Goal: Task Accomplishment & Management: Complete application form

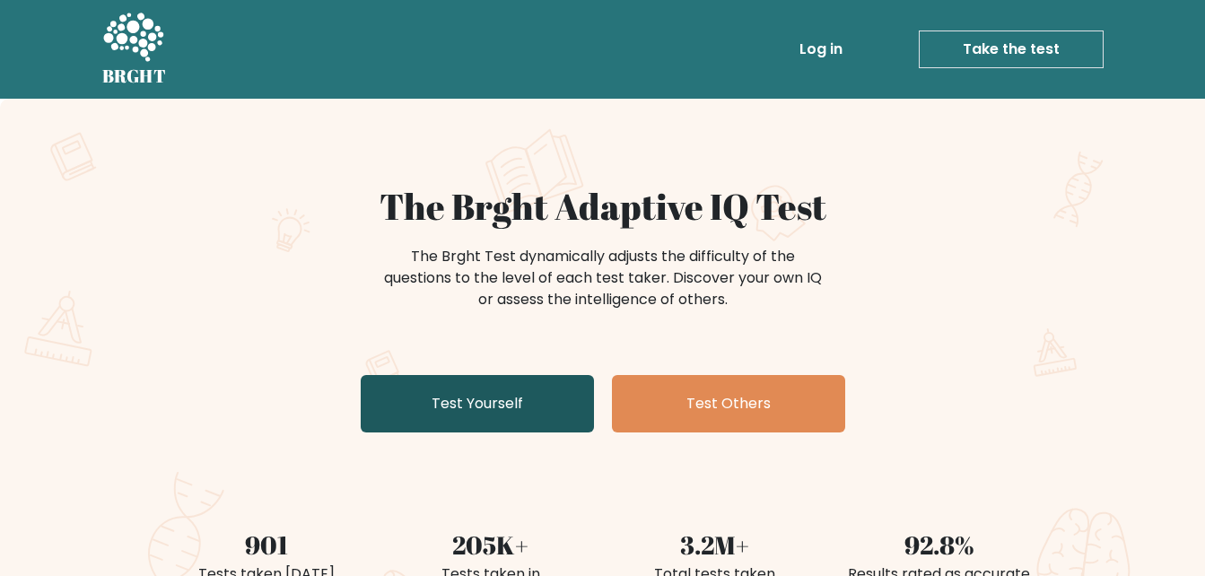
click at [485, 402] on link "Test Yourself" at bounding box center [477, 403] width 233 height 57
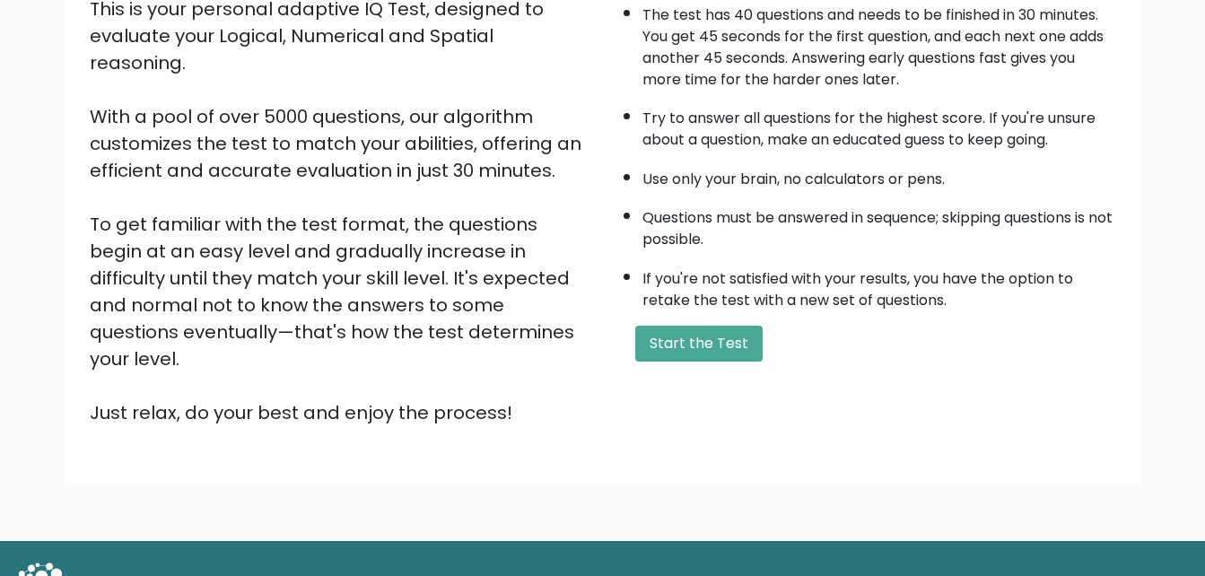
scroll to position [246, 0]
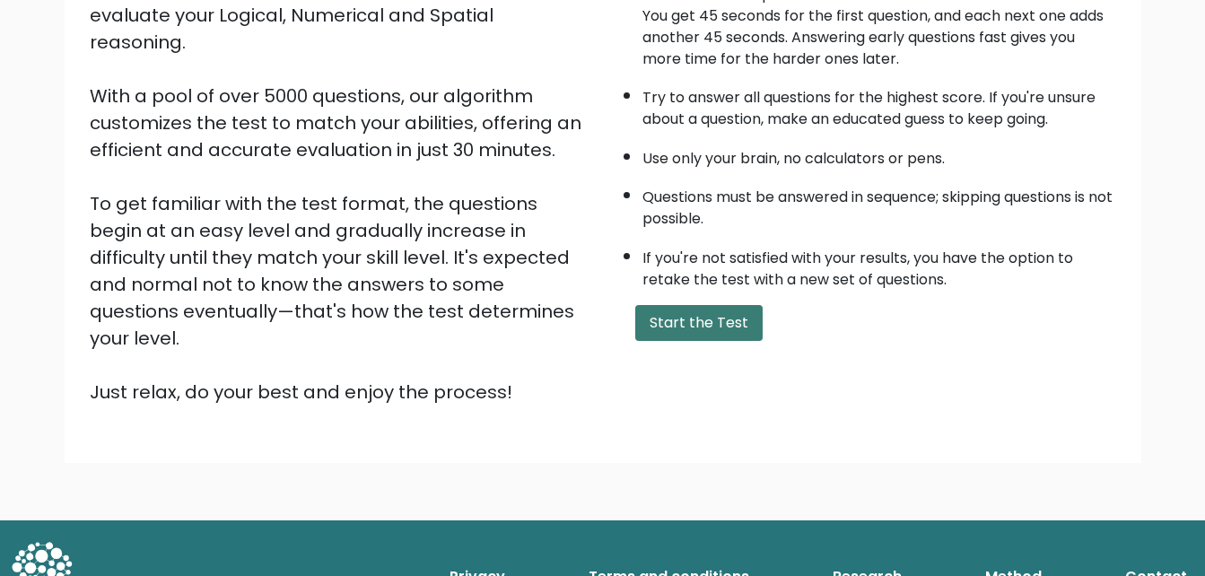
click at [707, 318] on button "Start the Test" at bounding box center [698, 323] width 127 height 36
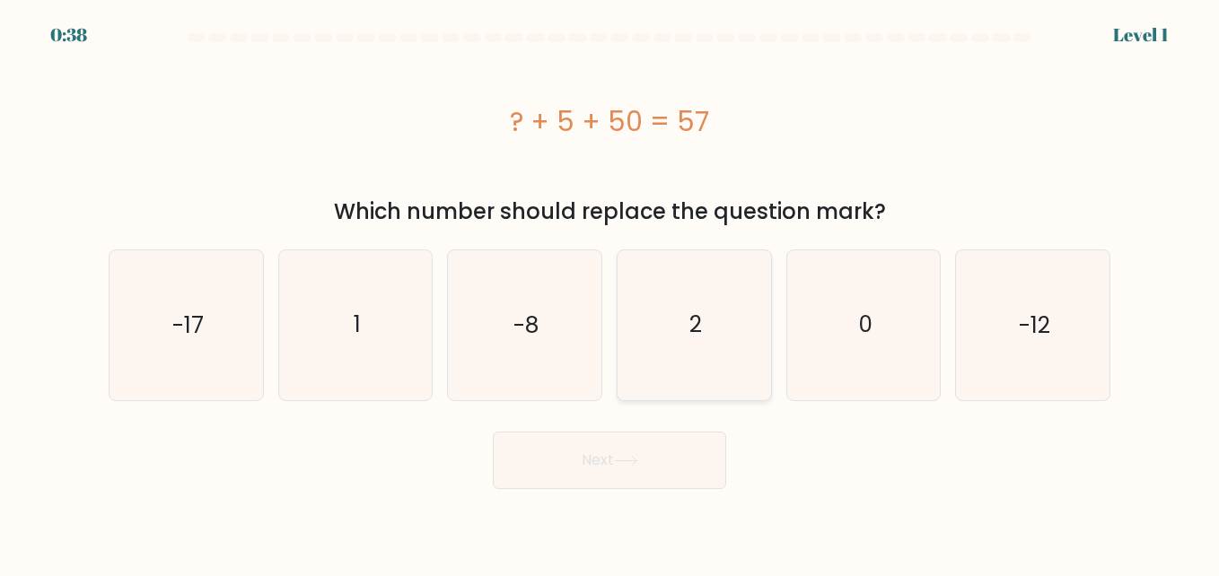
click at [669, 336] on icon "2" at bounding box center [693, 324] width 149 height 149
click at [610, 293] on input "d. 2" at bounding box center [609, 290] width 1 height 4
radio input "true"
click at [646, 462] on button "Next" at bounding box center [609, 460] width 233 height 57
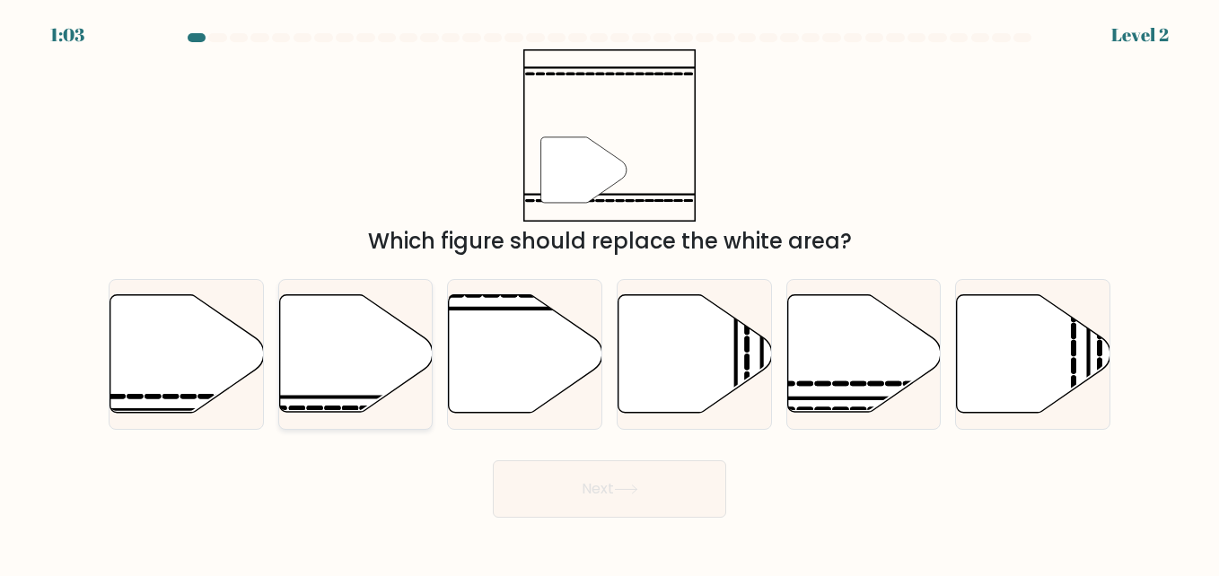
click at [312, 367] on icon at bounding box center [355, 354] width 153 height 118
click at [609, 293] on input "b." at bounding box center [609, 290] width 1 height 4
radio input "true"
click at [557, 480] on button "Next" at bounding box center [609, 488] width 233 height 57
